Goal: Find contact information: Obtain details needed to contact an individual or organization

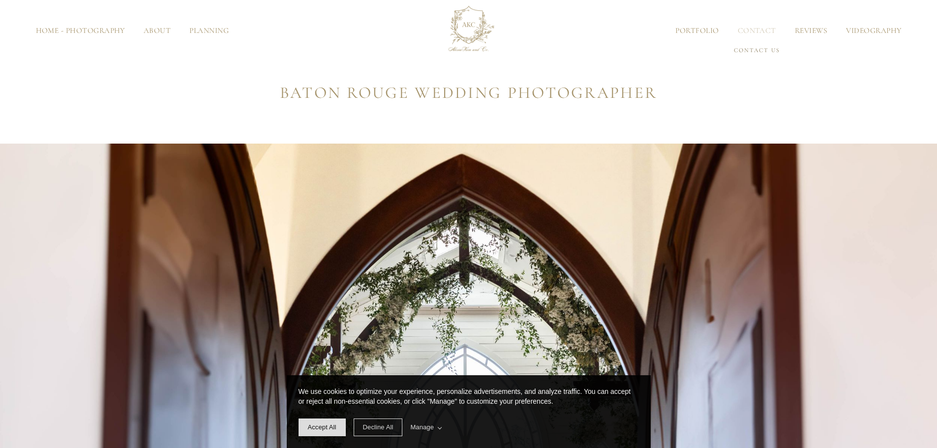
click at [747, 52] on link "Contact Us" at bounding box center [756, 50] width 98 height 17
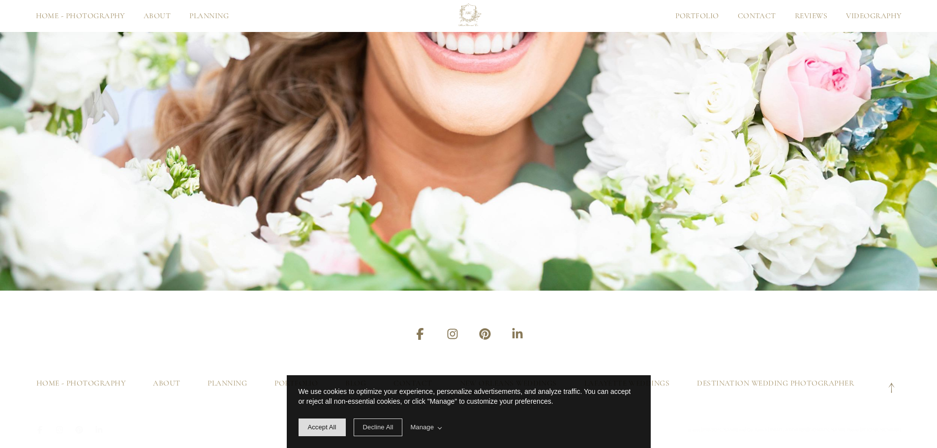
scroll to position [2090, 0]
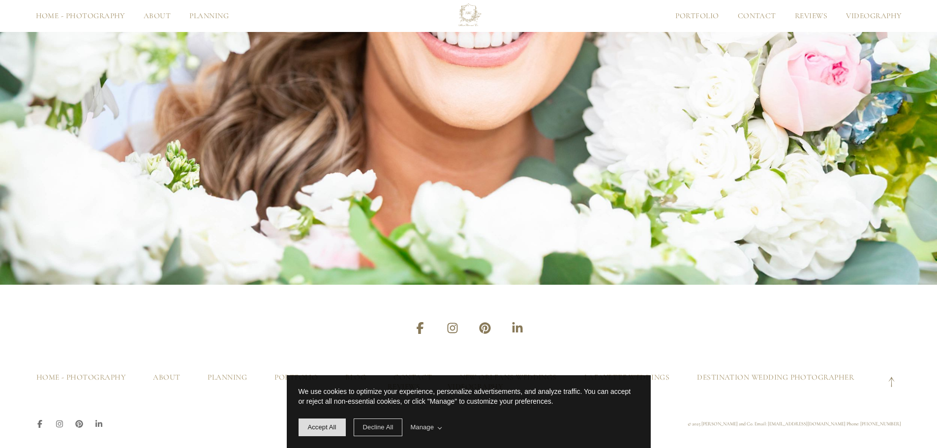
click at [371, 416] on span "We use cookies to optimize your experience, personalize advertisements, and ana…" at bounding box center [468, 402] width 340 height 31
click at [376, 424] on span "Decline All" at bounding box center [378, 426] width 30 height 7
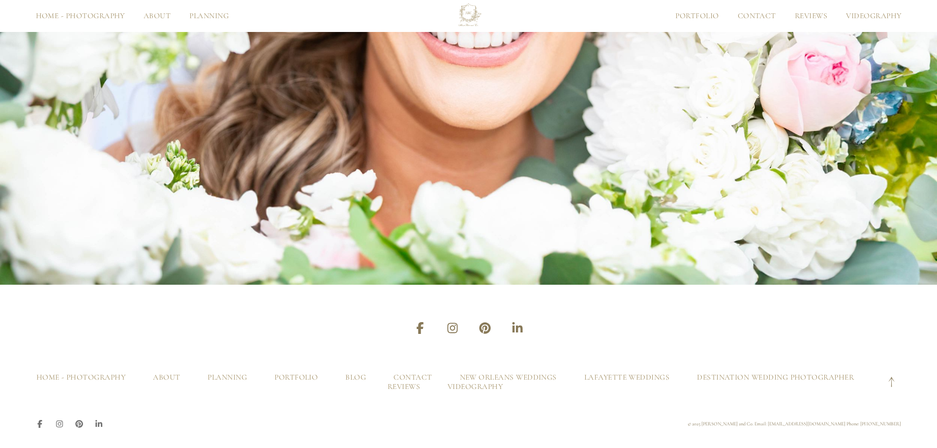
click at [417, 326] on icon at bounding box center [419, 328] width 7 height 12
